Goal: Task Accomplishment & Management: Complete application form

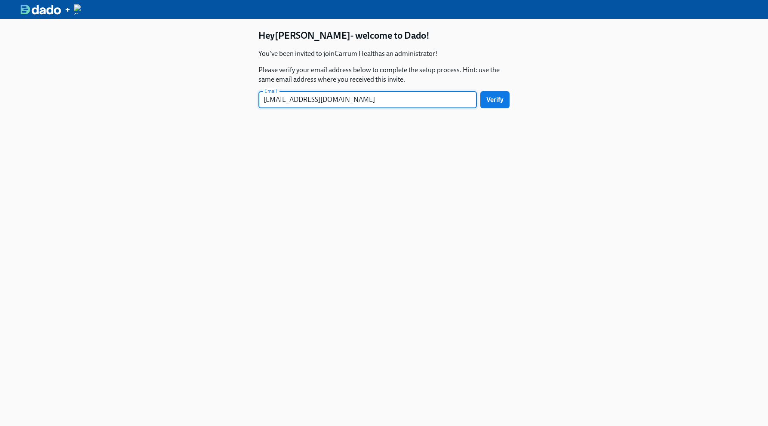
type input "[EMAIL_ADDRESS][DOMAIN_NAME]"
click at [480, 91] on button "Verify" at bounding box center [494, 99] width 29 height 17
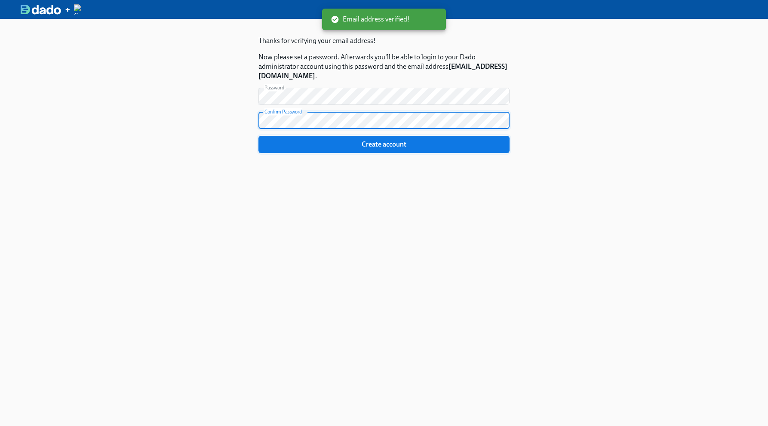
click at [363, 148] on span "Create account" at bounding box center [383, 144] width 239 height 9
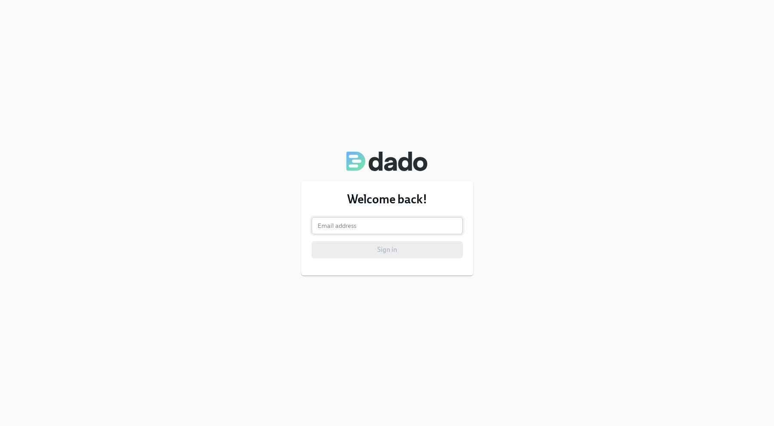
click at [356, 224] on input "email" at bounding box center [387, 225] width 151 height 17
type input "[EMAIL_ADDRESS][DOMAIN_NAME]"
